Goal: Task Accomplishment & Management: Use online tool/utility

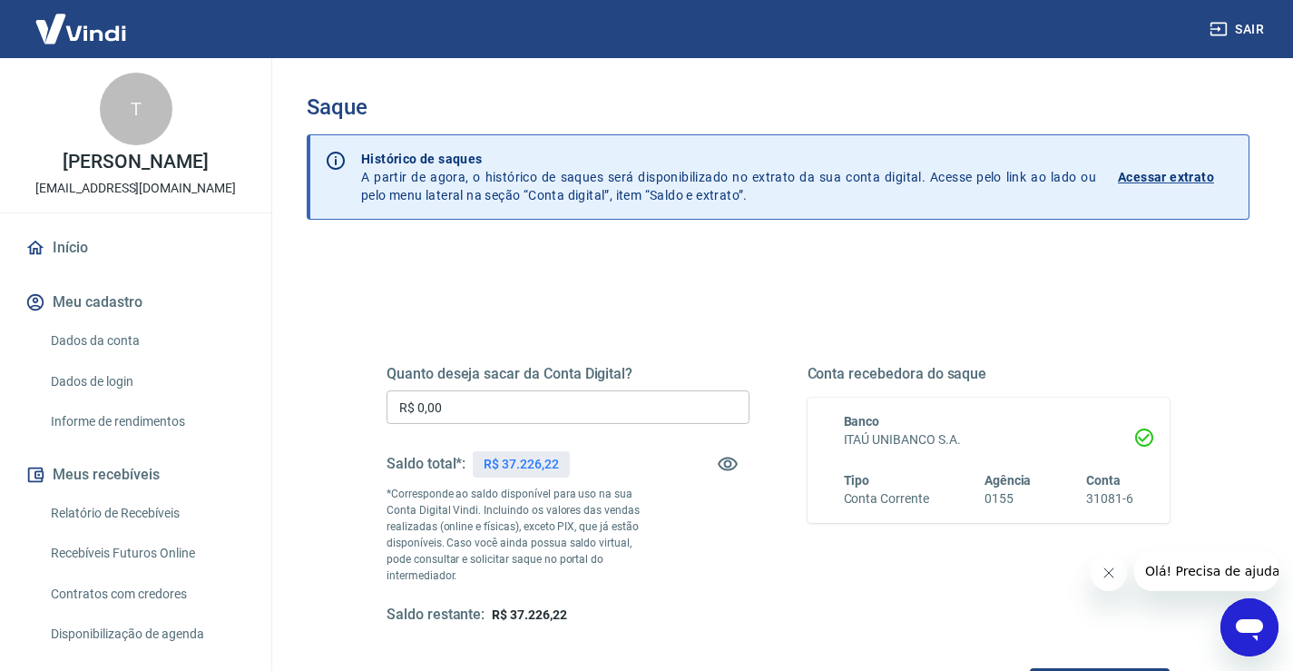
click at [441, 406] on input "R$ 0,00" at bounding box center [568, 407] width 363 height 34
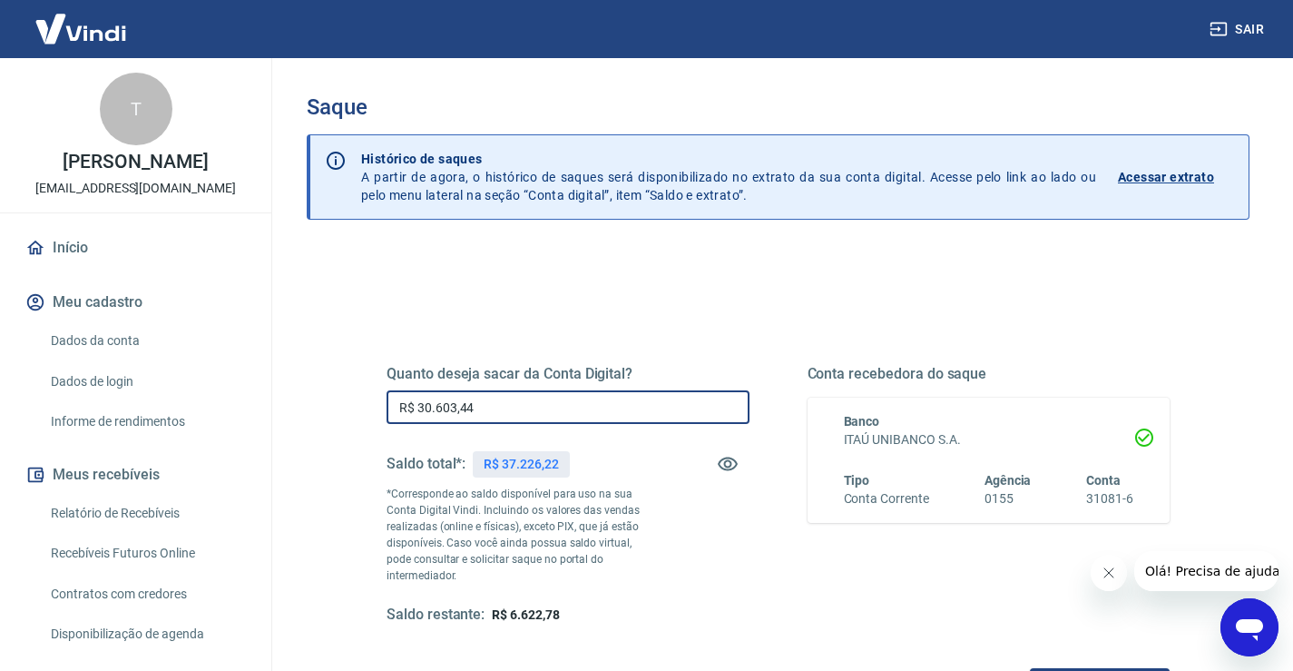
type input "R$ 30.603,44"
drag, startPoint x: 1115, startPoint y: 580, endPoint x: 1101, endPoint y: 589, distance: 16.4
click at [1113, 580] on button "Fechar mensagem da empresa" at bounding box center [1108, 572] width 36 height 36
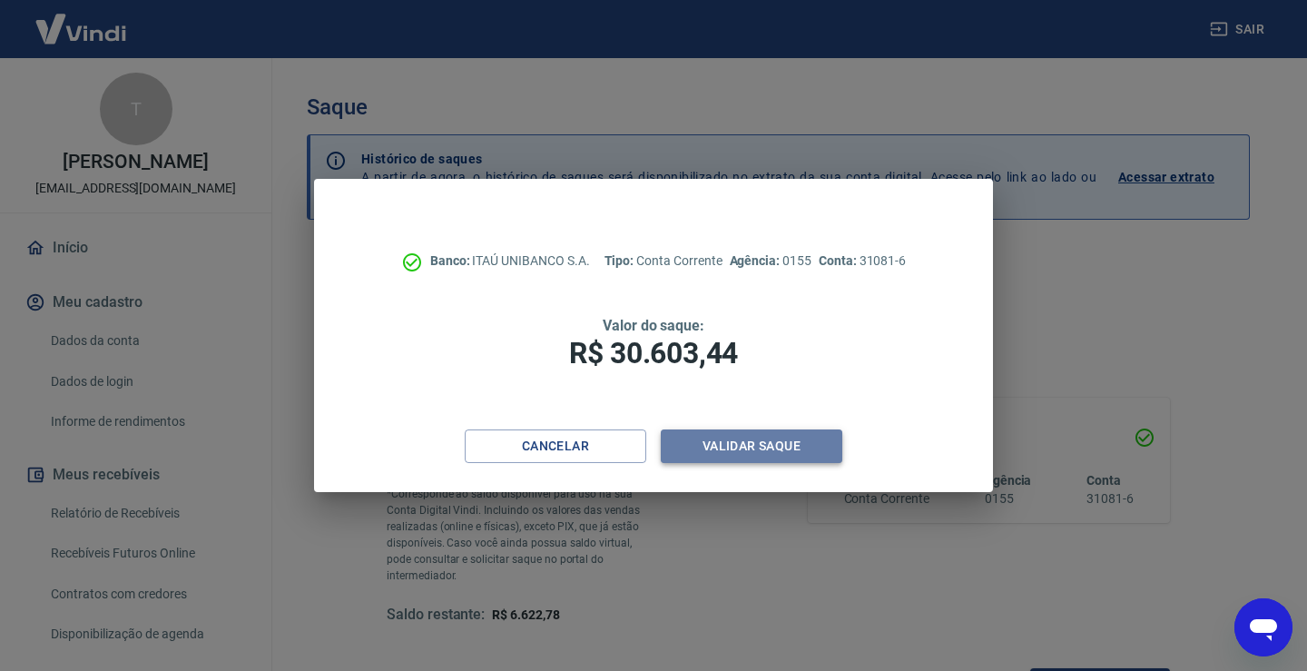
click at [798, 457] on button "Validar saque" at bounding box center [751, 446] width 181 height 34
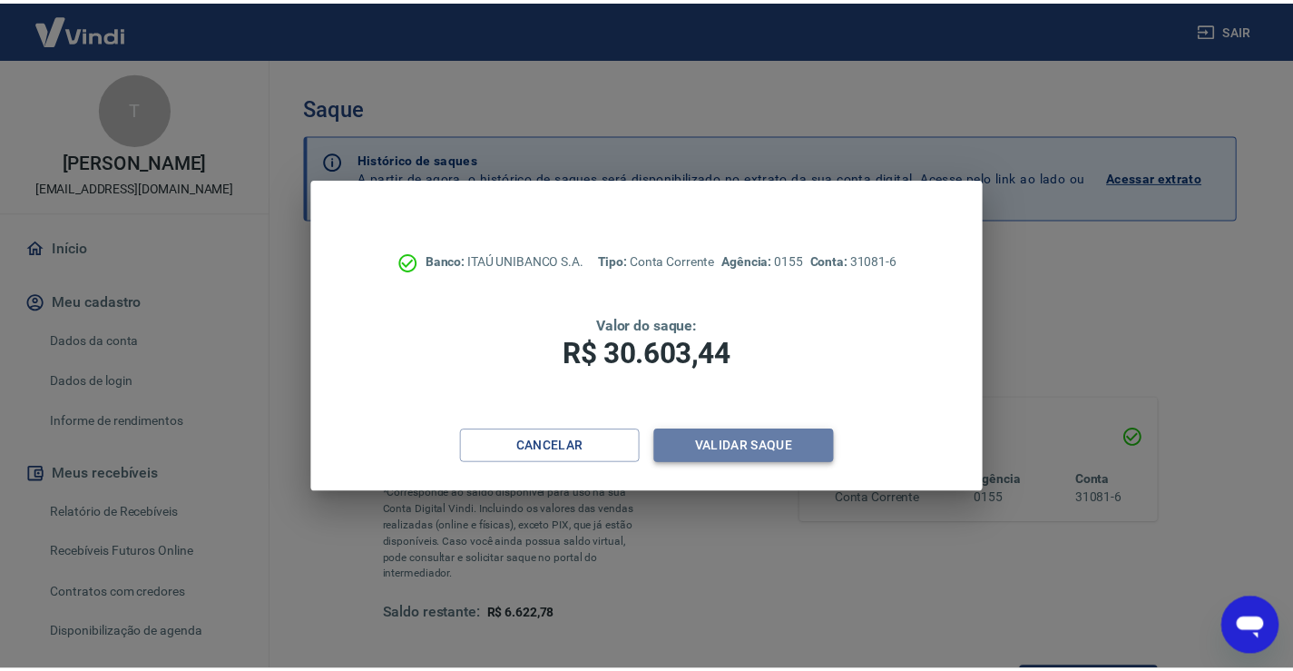
scroll to position [15, 0]
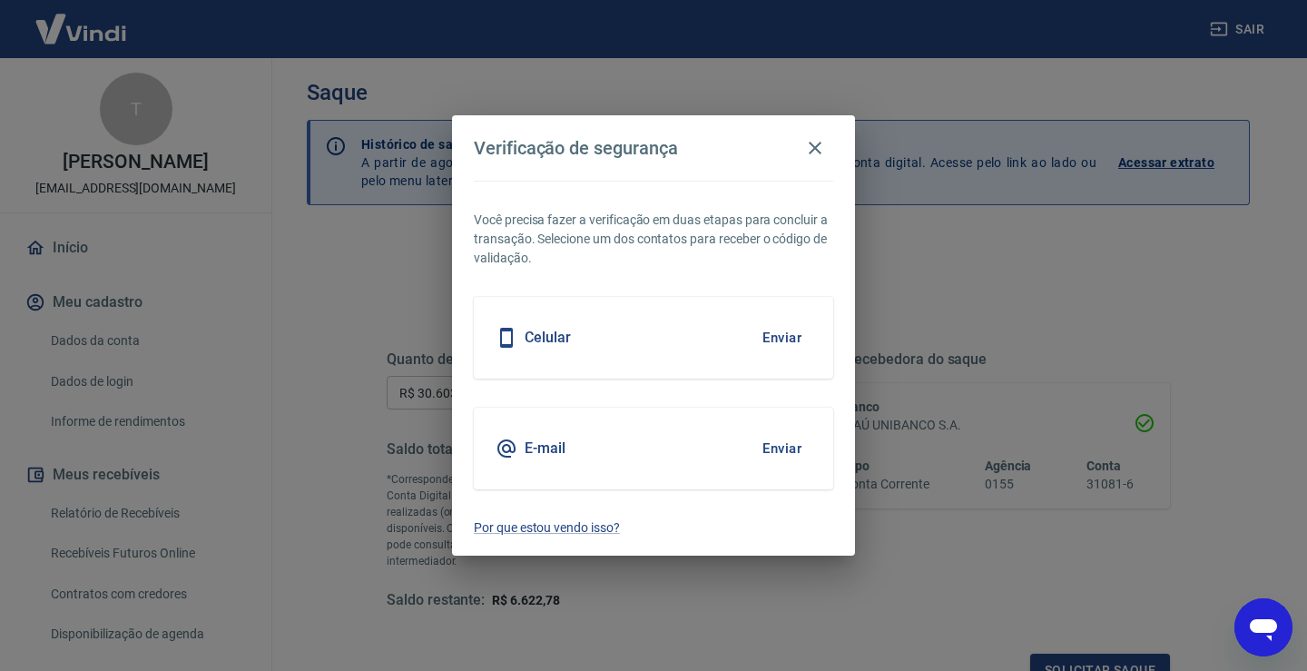
click at [796, 456] on button "Enviar" at bounding box center [781, 448] width 59 height 38
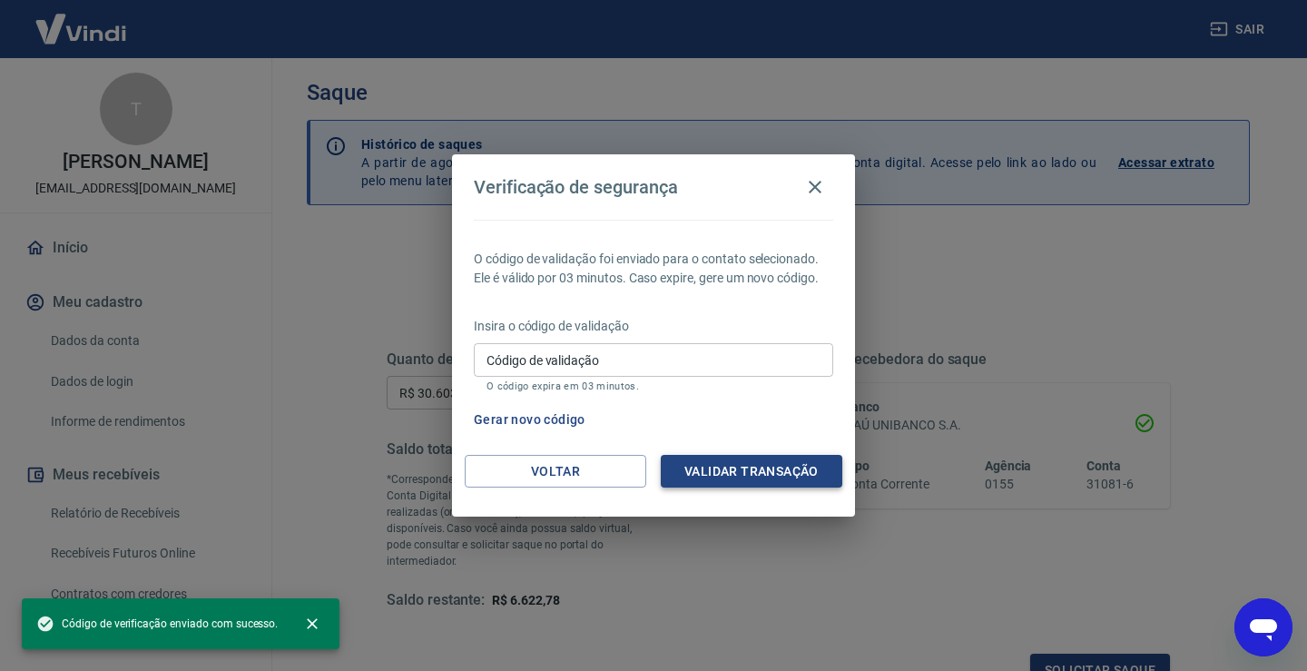
click at [769, 463] on button "Validar transação" at bounding box center [751, 472] width 181 height 34
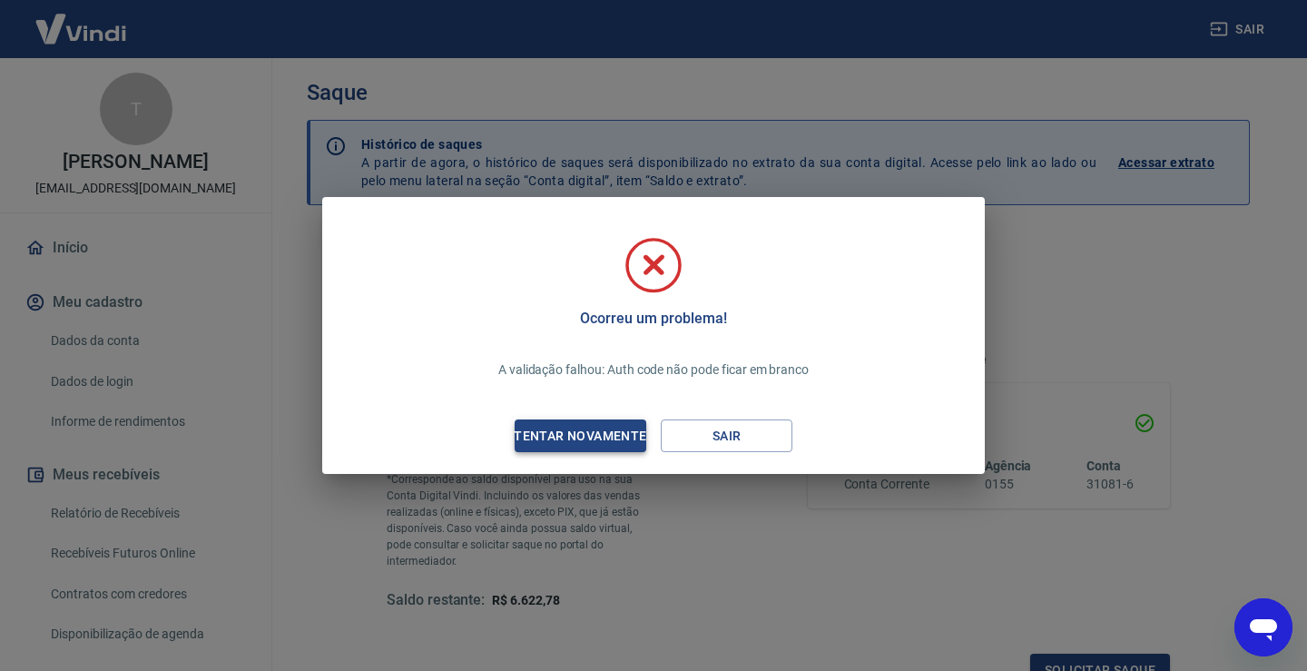
click at [608, 437] on div "Tentar novamente" at bounding box center [580, 436] width 176 height 23
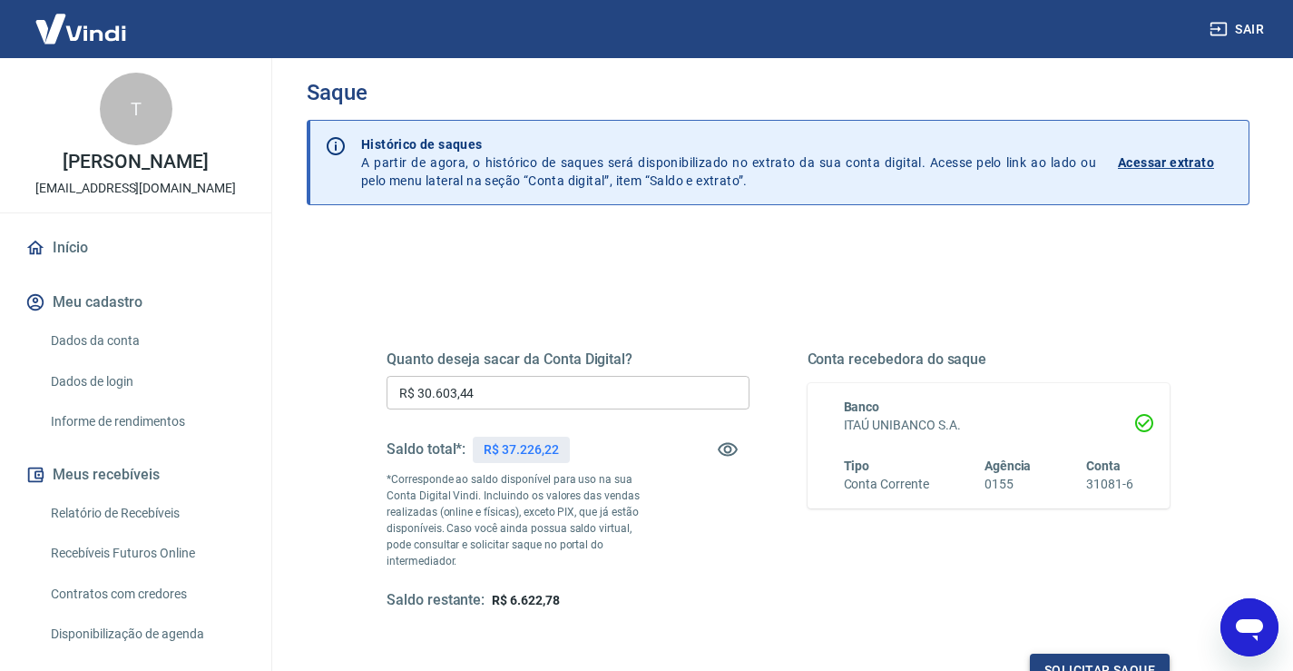
click at [1080, 653] on button "Solicitar saque" at bounding box center [1100, 670] width 140 height 34
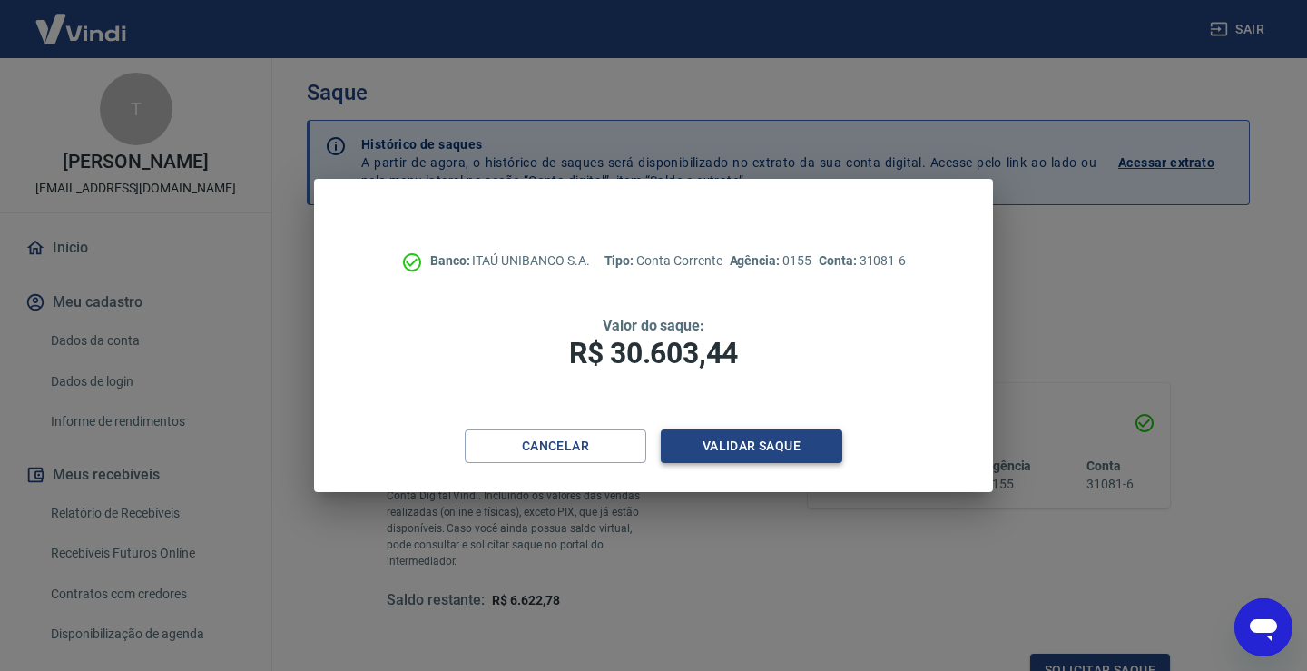
click at [721, 446] on button "Validar saque" at bounding box center [751, 446] width 181 height 34
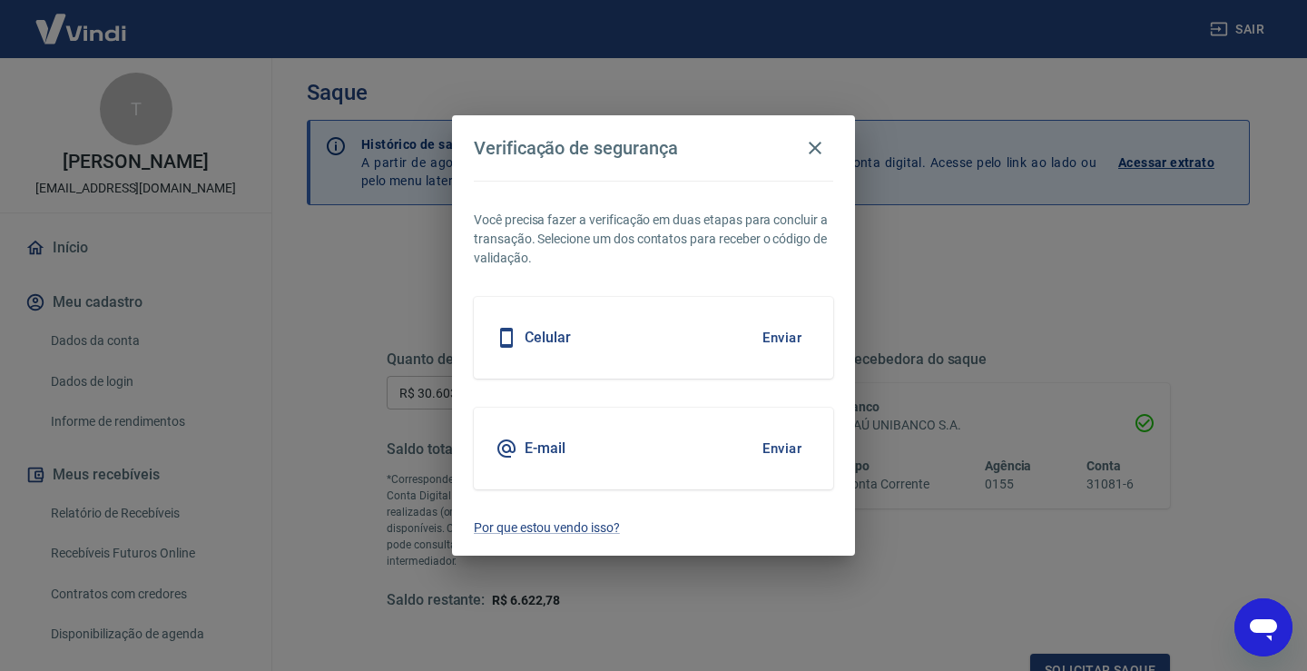
click at [798, 445] on button "Enviar" at bounding box center [781, 448] width 59 height 38
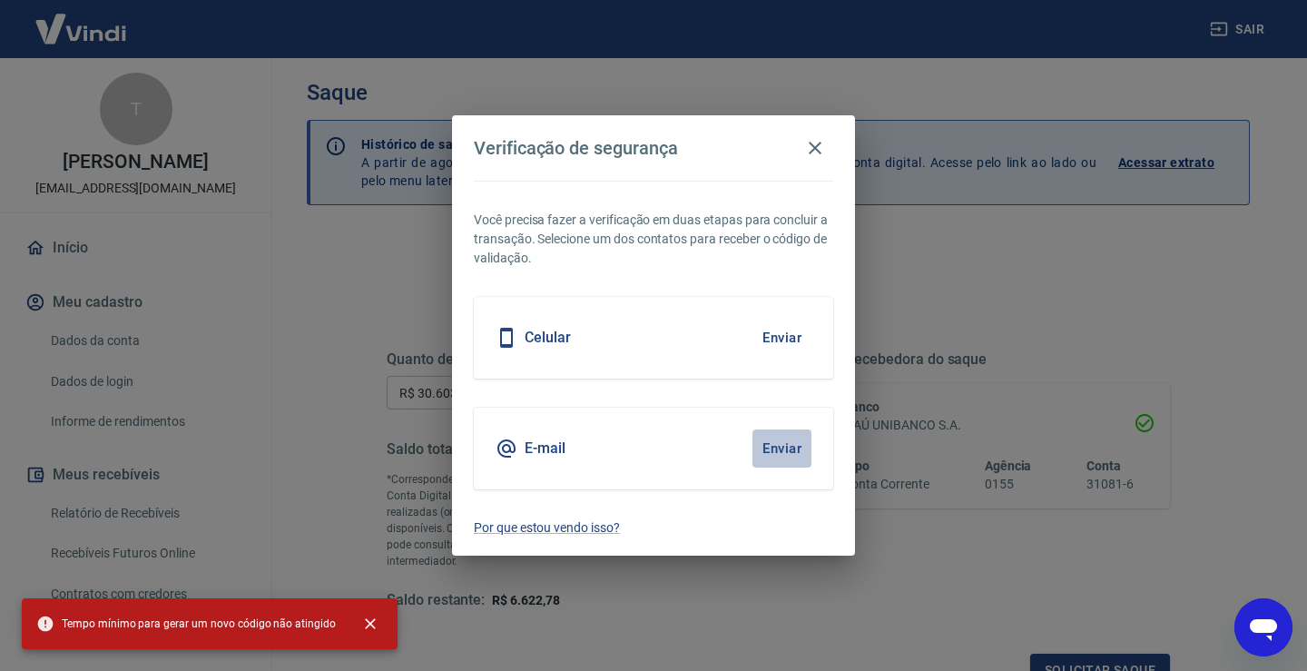
click at [785, 444] on button "Enviar" at bounding box center [781, 448] width 59 height 38
drag, startPoint x: 359, startPoint y: 625, endPoint x: 395, endPoint y: 606, distance: 40.2
click at [365, 625] on icon "close" at bounding box center [370, 623] width 11 height 11
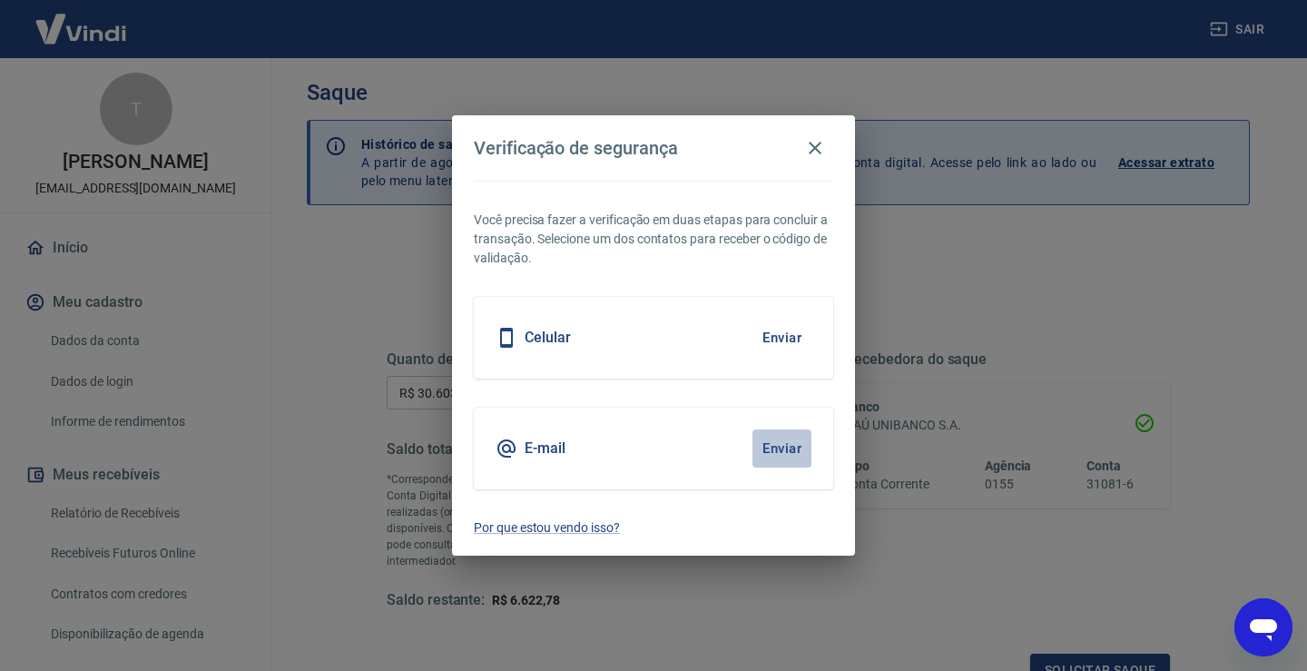
click at [791, 450] on button "Enviar" at bounding box center [781, 448] width 59 height 38
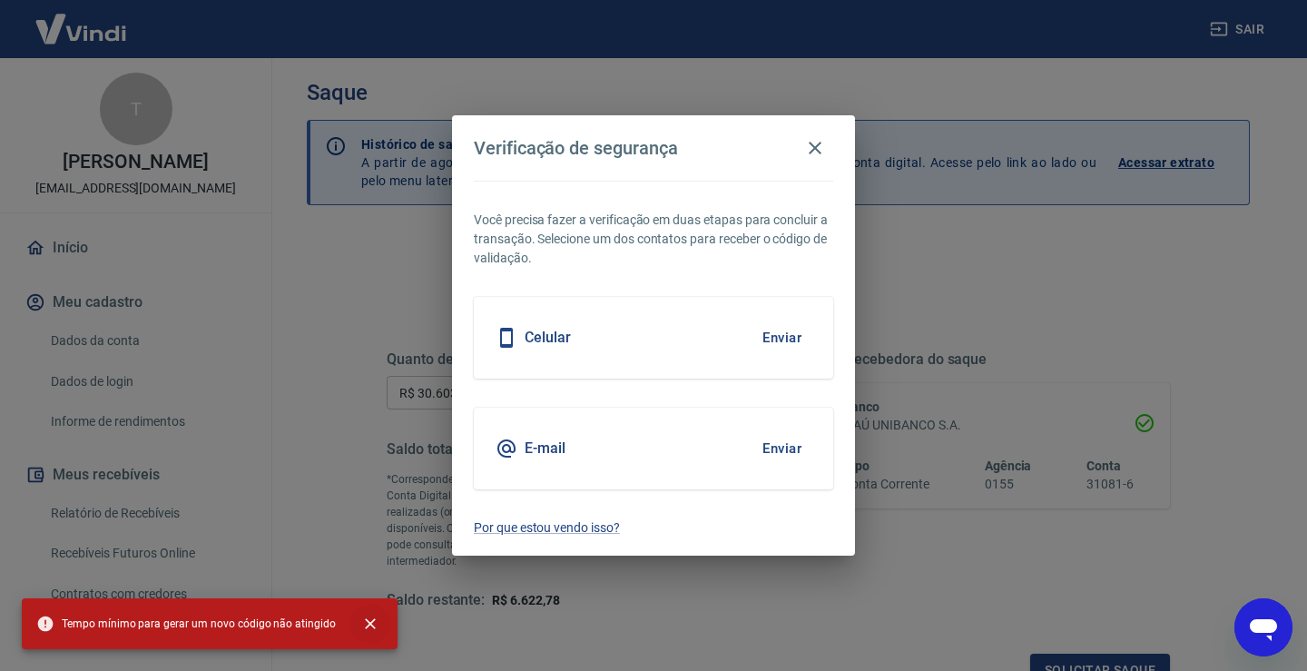
click at [362, 628] on icon "close" at bounding box center [370, 623] width 18 height 18
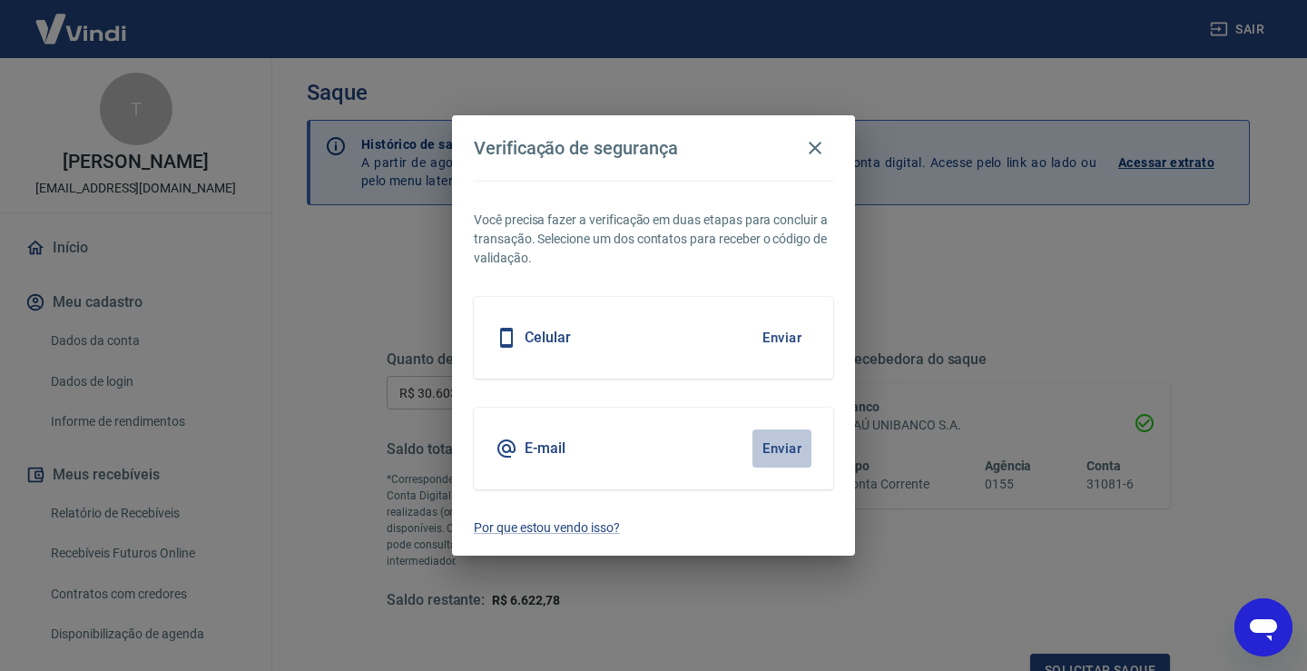
click at [789, 454] on button "Enviar" at bounding box center [781, 448] width 59 height 38
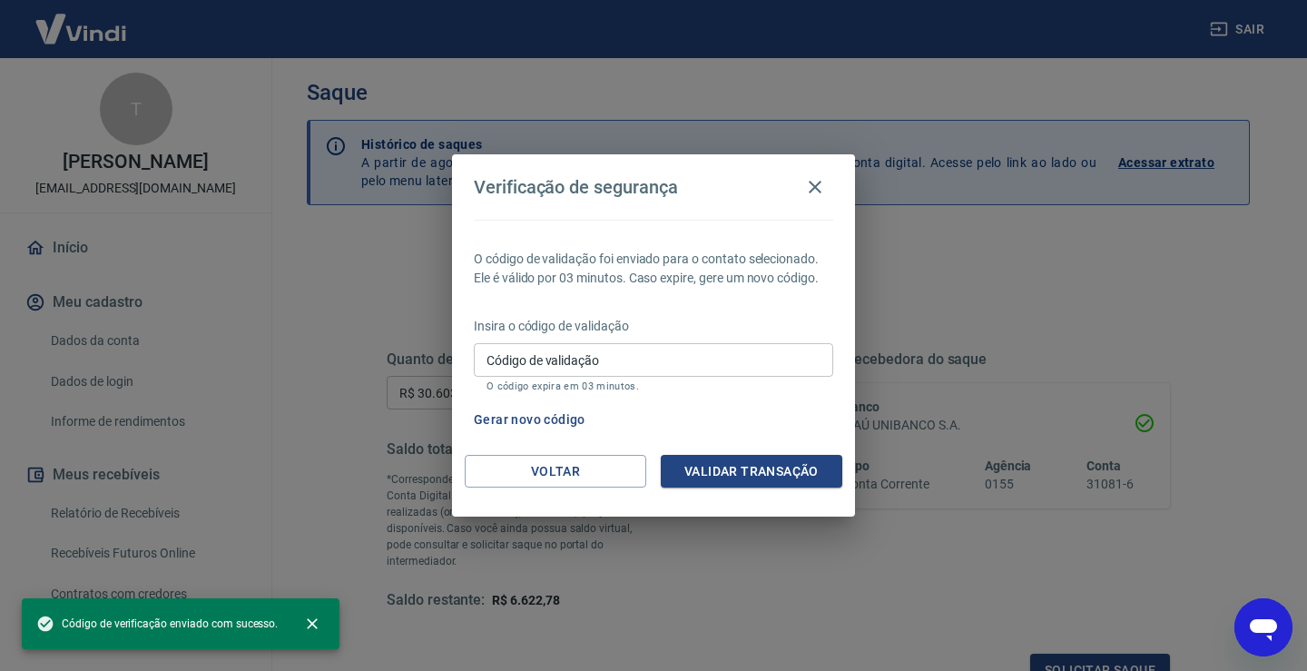
click at [635, 362] on input "Código de validação" at bounding box center [653, 360] width 359 height 34
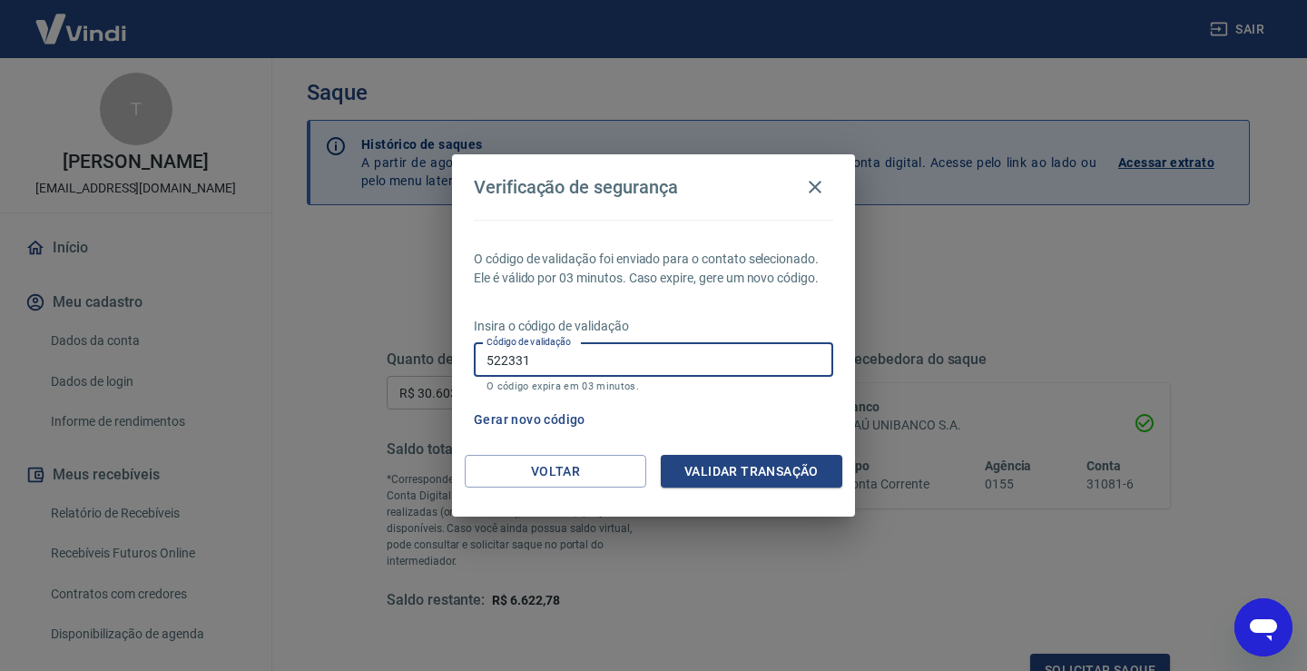
type input "522331"
click at [749, 470] on button "Validar transação" at bounding box center [751, 472] width 181 height 34
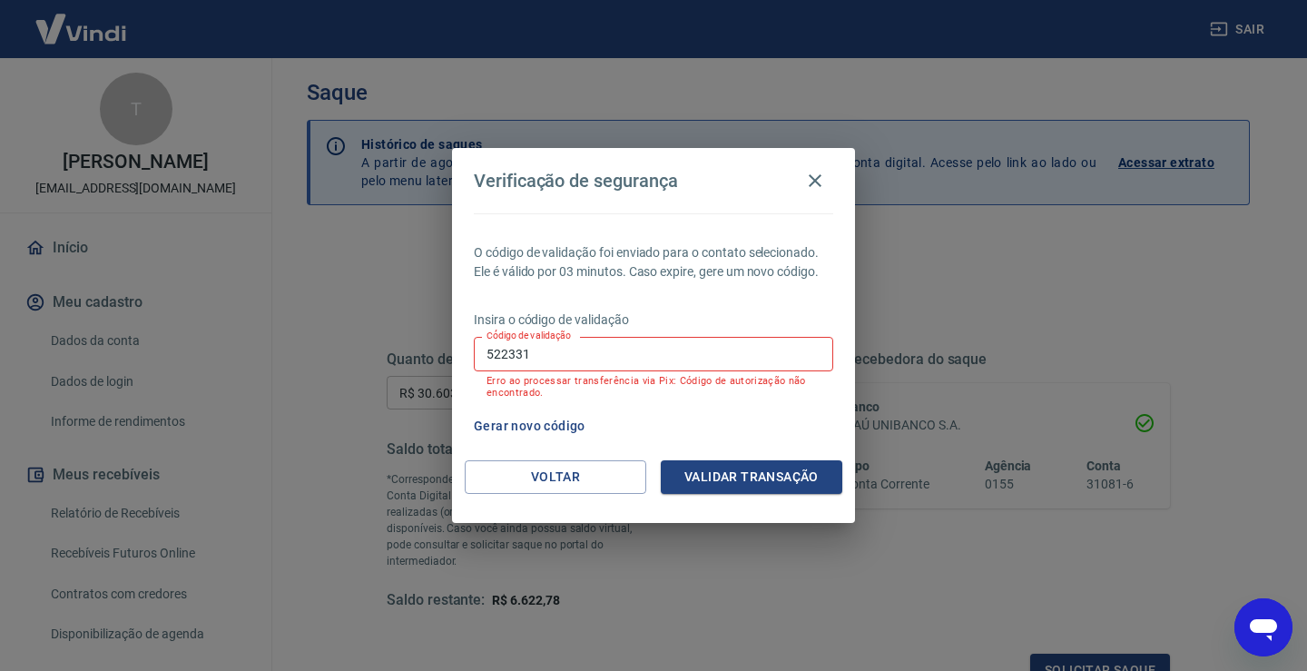
click at [646, 358] on input "522331" at bounding box center [653, 354] width 359 height 34
type input "756976"
click at [779, 475] on button "Validar transação" at bounding box center [751, 477] width 181 height 34
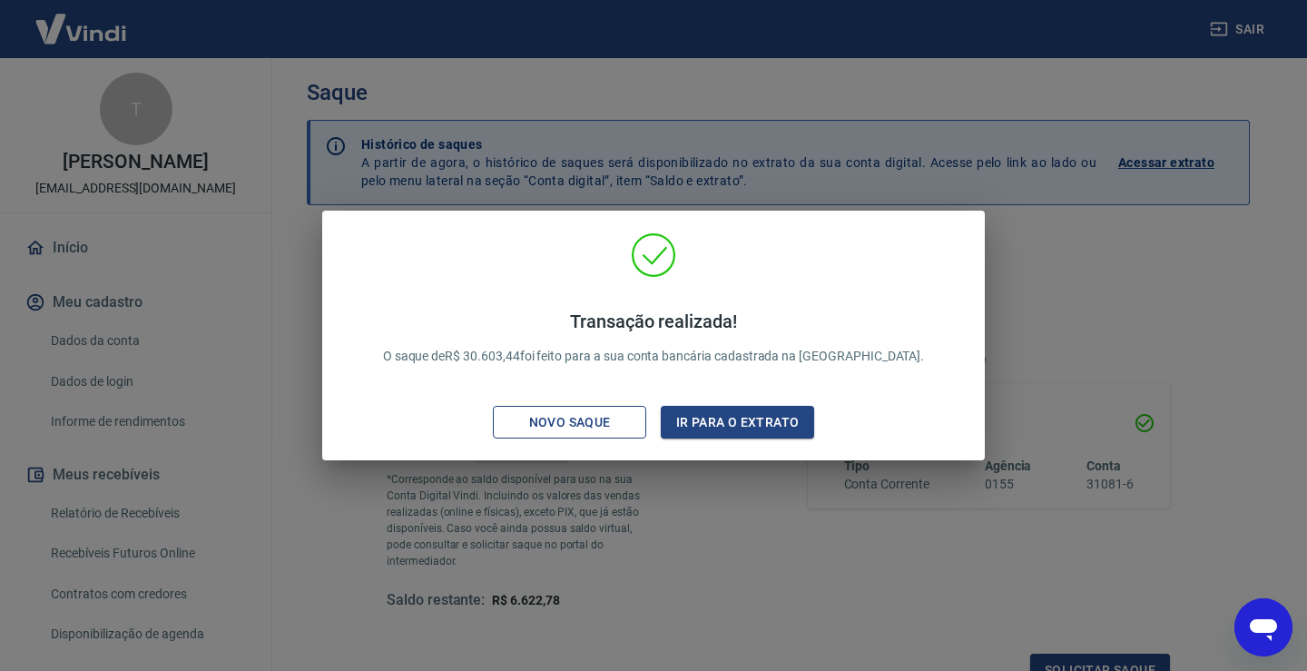
click at [554, 424] on div "Novo saque" at bounding box center [569, 422] width 125 height 23
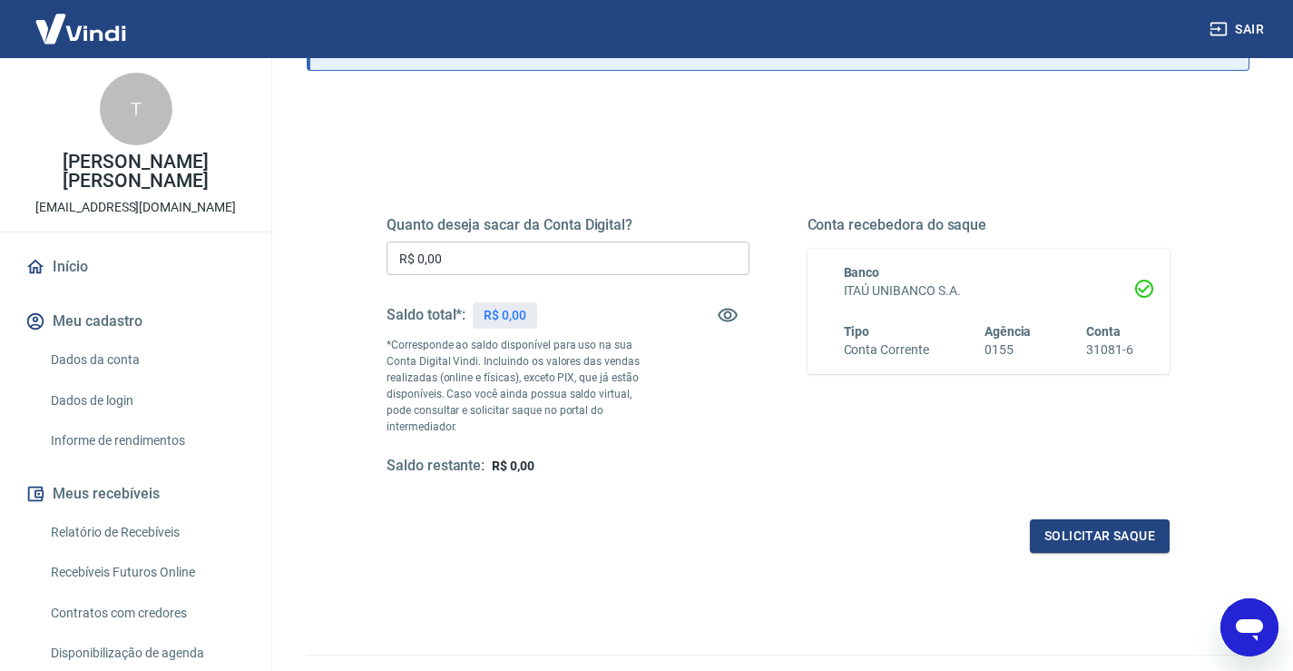
scroll to position [181, 0]
